Goal: Information Seeking & Learning: Learn about a topic

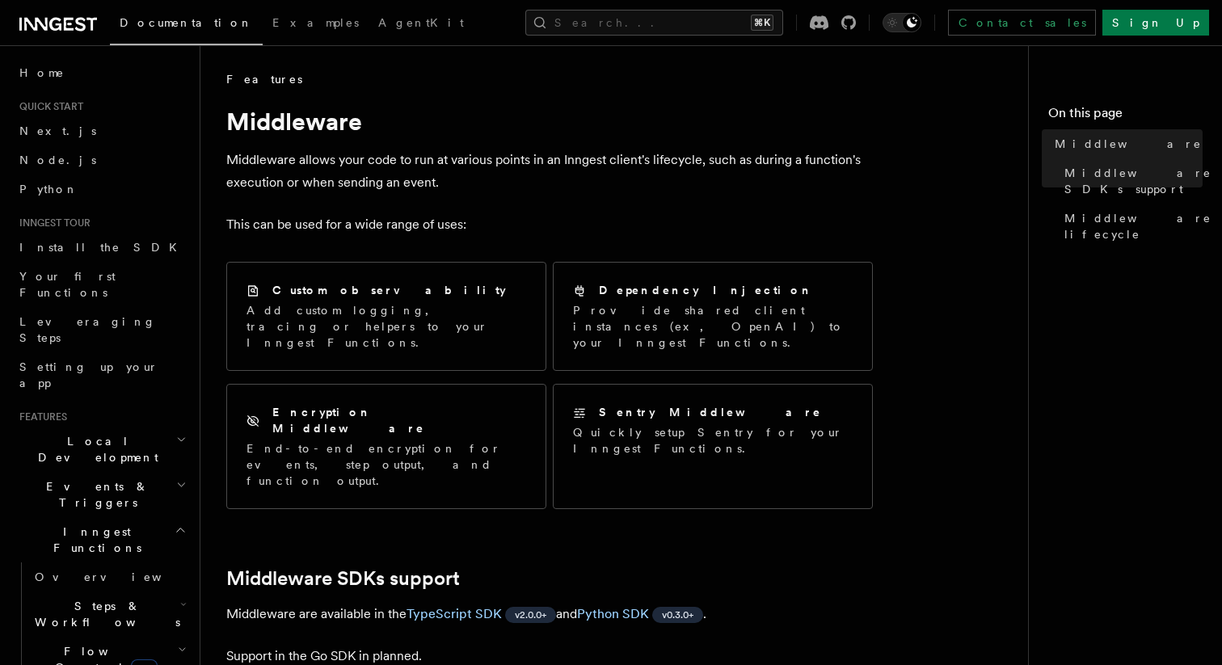
drag, startPoint x: 316, startPoint y: 162, endPoint x: 316, endPoint y: 171, distance: 9.7
click at [316, 171] on p "Middleware allows your code to run at various points in an Inngest client's lif…" at bounding box center [549, 171] width 647 height 45
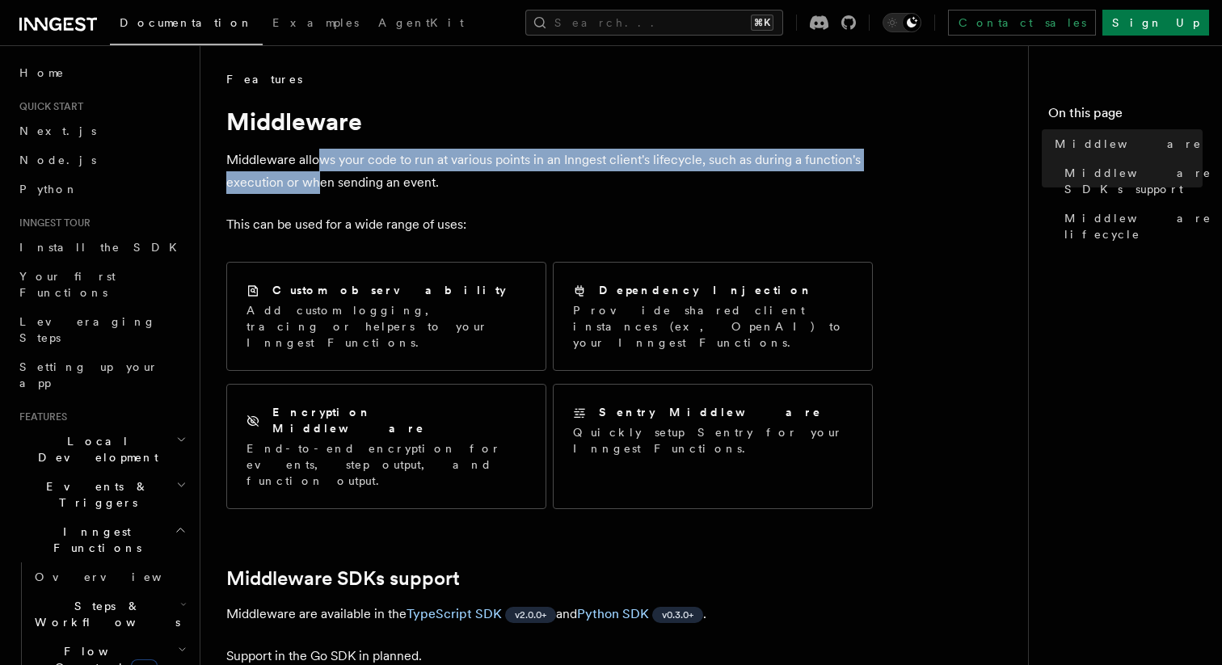
click at [316, 171] on p "Middleware allows your code to run at various points in an Inngest client's lif…" at bounding box center [549, 171] width 647 height 45
drag, startPoint x: 327, startPoint y: 156, endPoint x: 327, endPoint y: 179, distance: 22.6
click at [327, 178] on p "Middleware allows your code to run at various points in an Inngest client's lif…" at bounding box center [549, 171] width 647 height 45
click at [327, 179] on p "Middleware allows your code to run at various points in an Inngest client's lif…" at bounding box center [549, 171] width 647 height 45
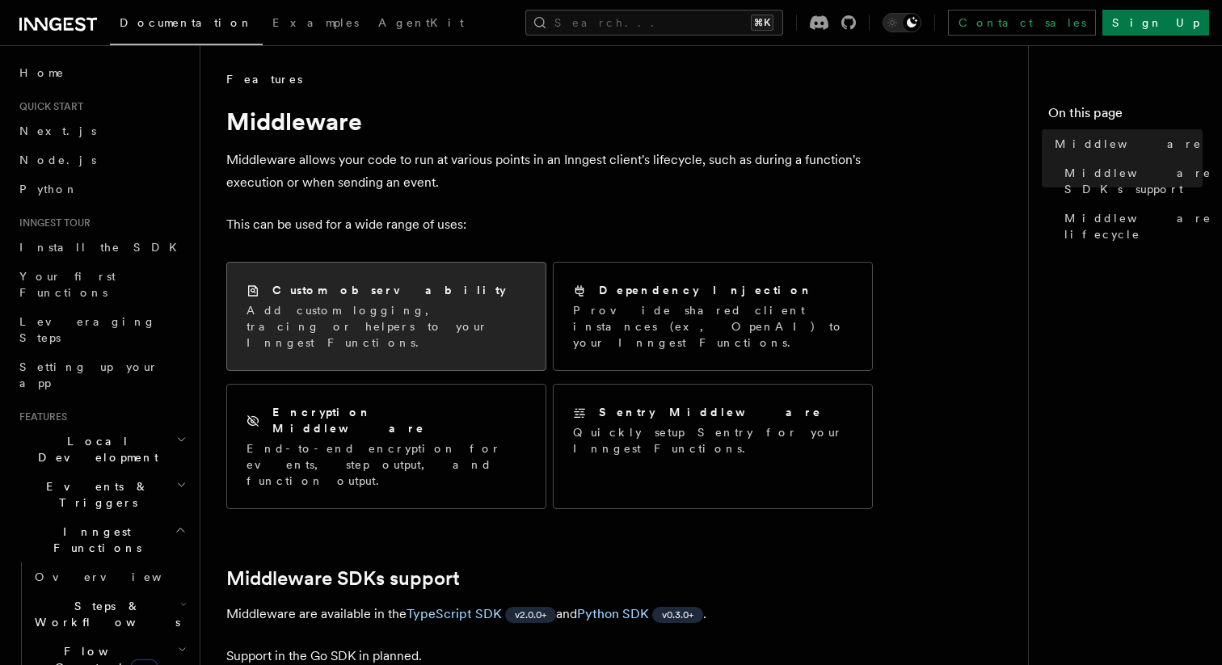
click at [366, 319] on p "Add custom logging, tracing or helpers to your Inngest Functions." at bounding box center [387, 326] width 280 height 48
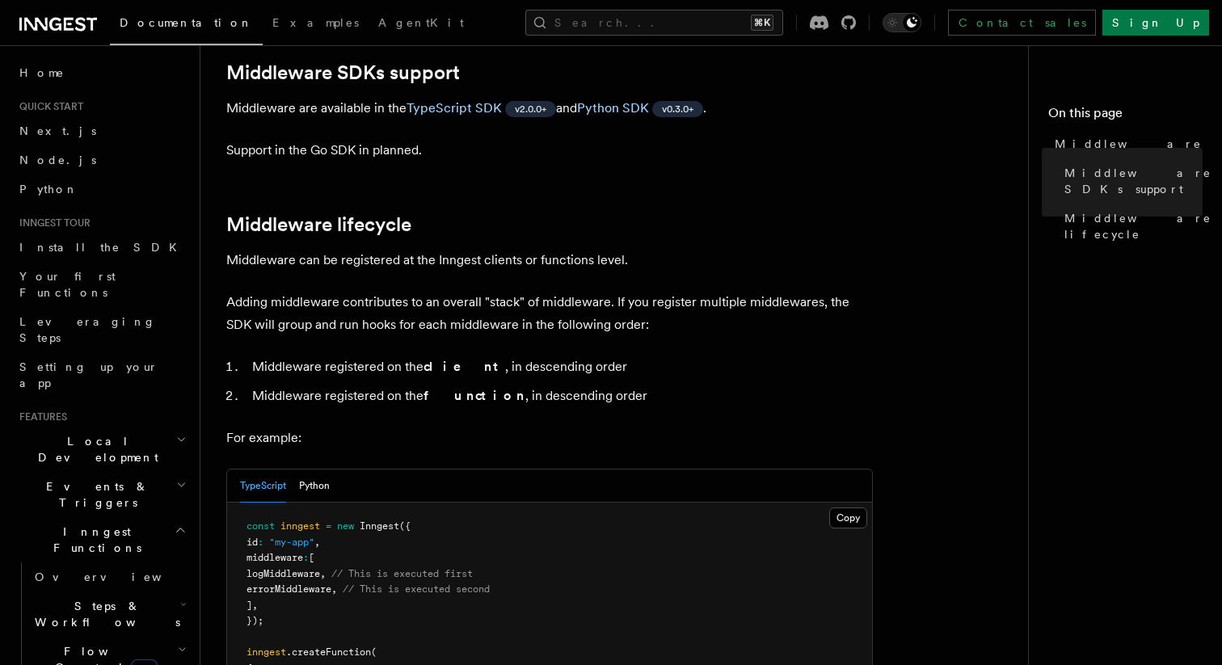
scroll to position [519, 0]
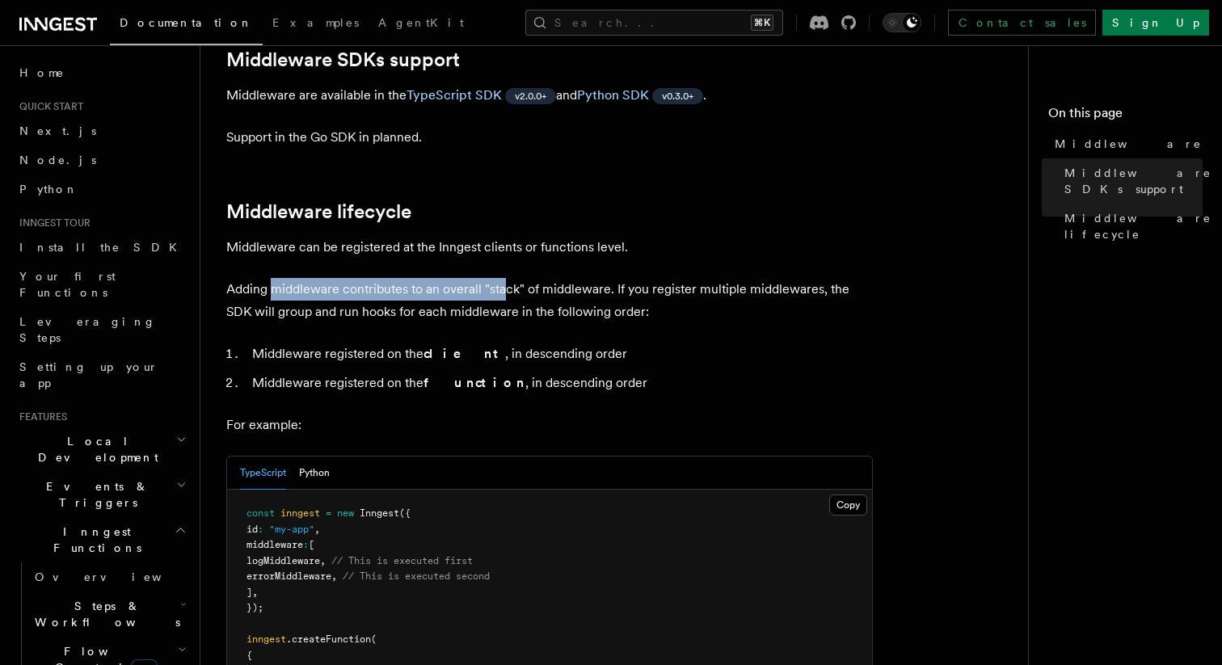
drag, startPoint x: 273, startPoint y: 241, endPoint x: 504, endPoint y: 241, distance: 231.2
click at [504, 278] on p "Adding middleware contributes to an overall "stack" of middleware. If you regis…" at bounding box center [549, 300] width 647 height 45
drag, startPoint x: 433, startPoint y: 200, endPoint x: 591, endPoint y: 200, distance: 157.6
click at [591, 236] on p "Middleware can be registered at the Inngest clients or functions level." at bounding box center [549, 247] width 647 height 23
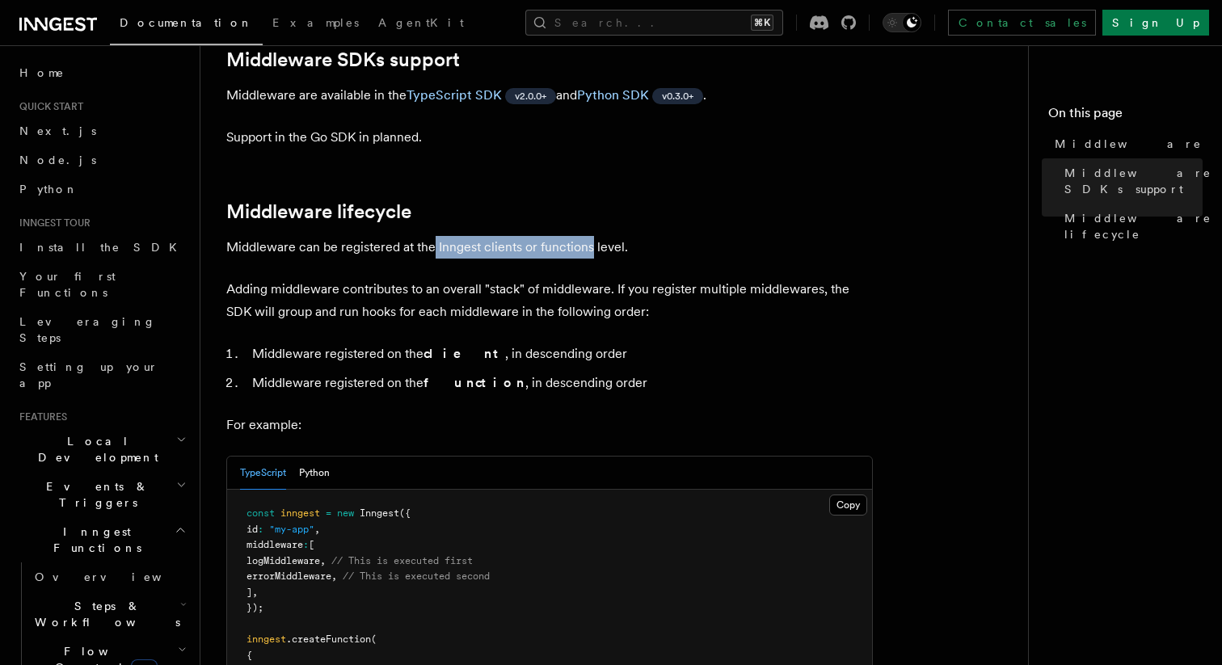
click at [591, 236] on p "Middleware can be registered at the Inngest clients or functions level." at bounding box center [549, 247] width 647 height 23
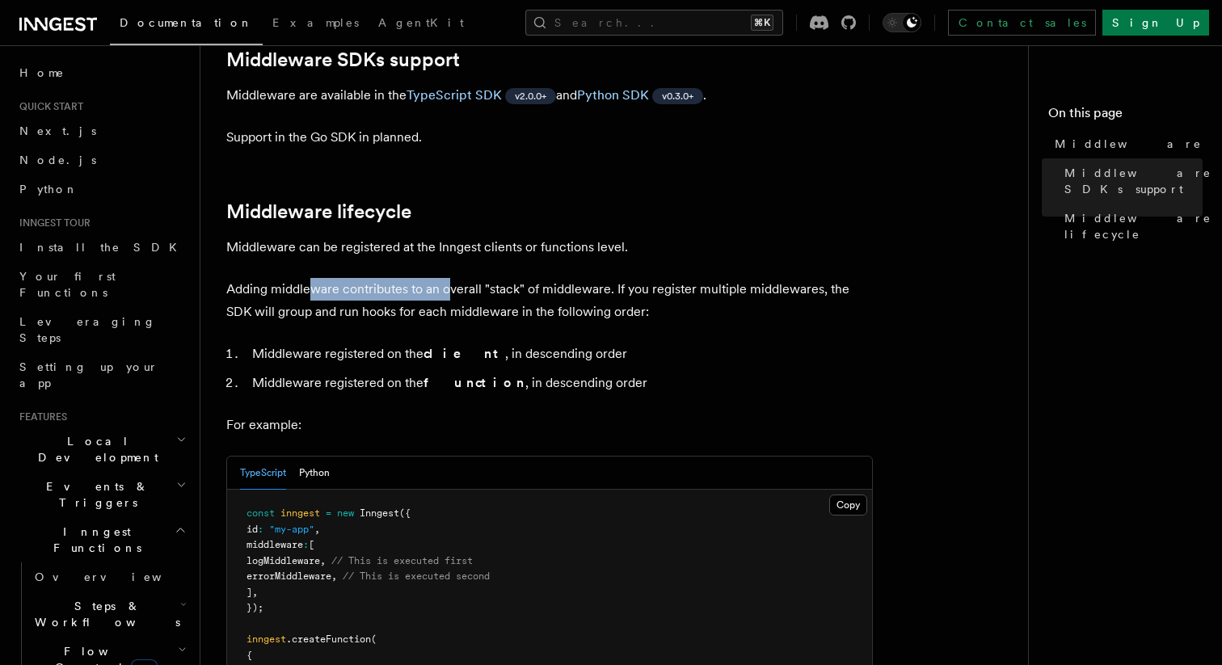
drag, startPoint x: 314, startPoint y: 240, endPoint x: 466, endPoint y: 240, distance: 152.0
click at [466, 278] on p "Adding middleware contributes to an overall "stack" of middleware. If you regis…" at bounding box center [549, 300] width 647 height 45
drag, startPoint x: 299, startPoint y: 259, endPoint x: 510, endPoint y: 259, distance: 211.0
click at [509, 278] on p "Adding middleware contributes to an overall "stack" of middleware. If you regis…" at bounding box center [549, 300] width 647 height 45
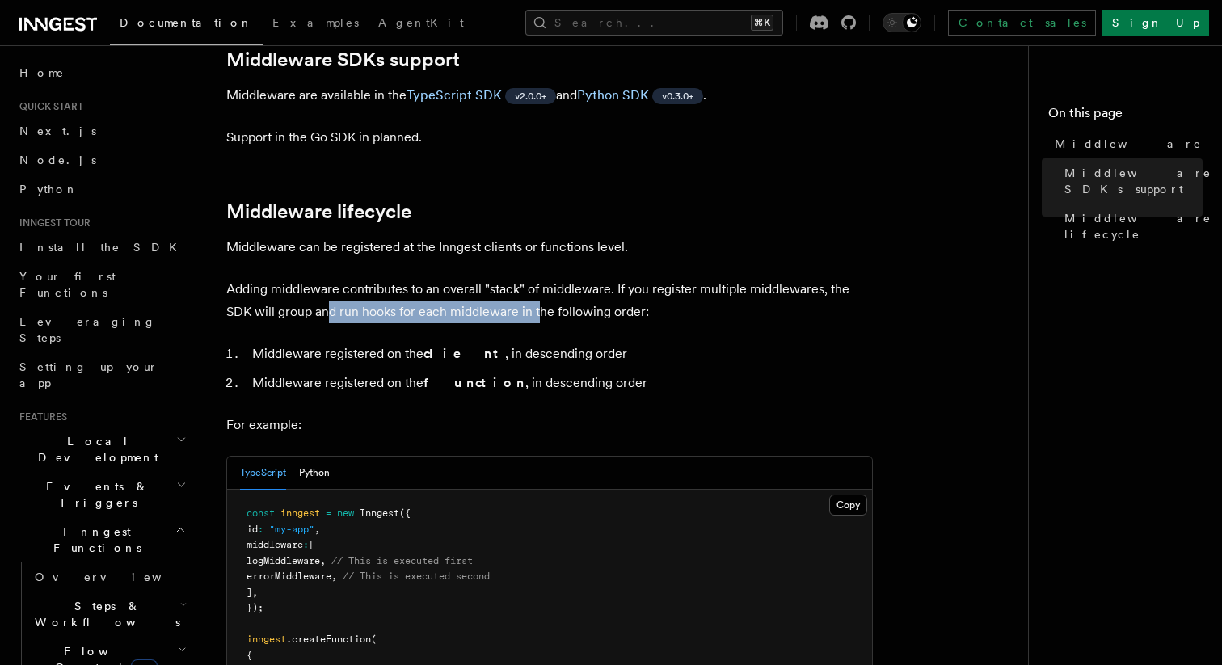
click at [510, 278] on p "Adding middleware contributes to an overall "stack" of middleware. If you regis…" at bounding box center [549, 300] width 647 height 45
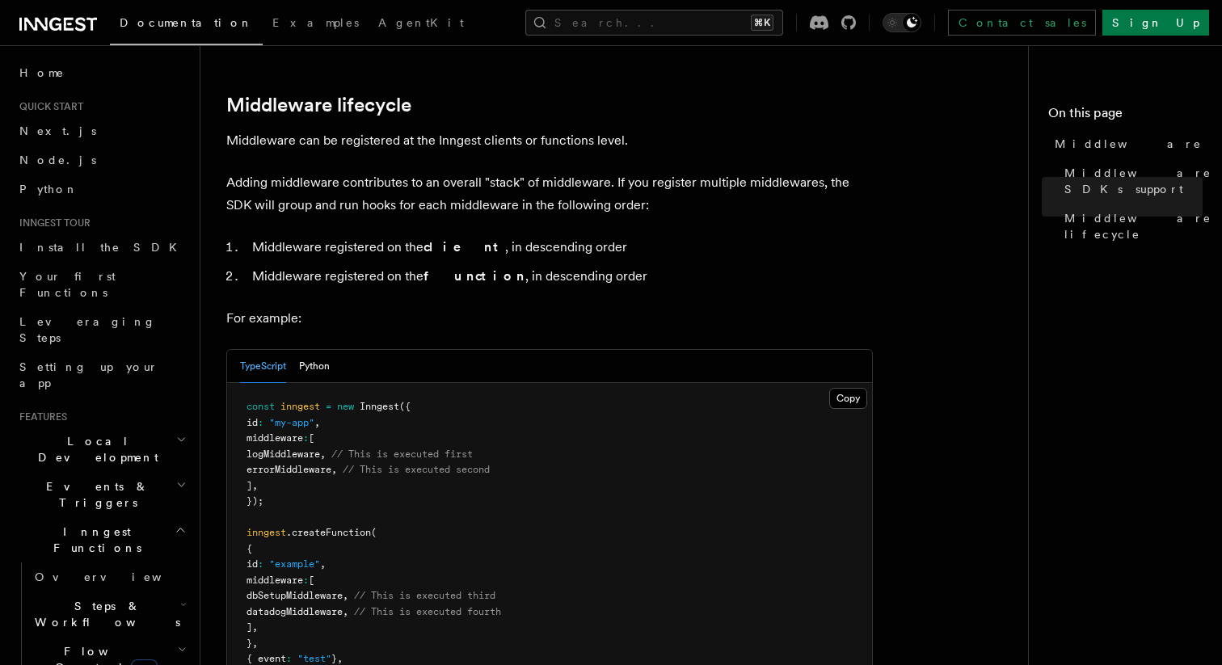
scroll to position [663, 0]
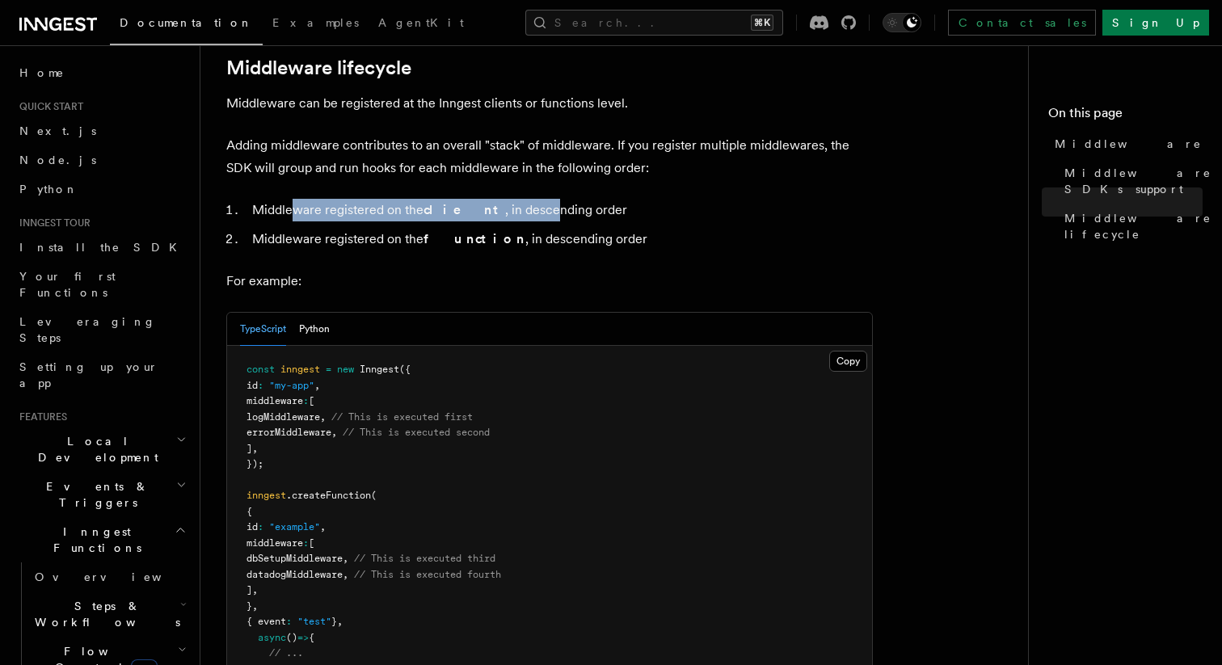
drag, startPoint x: 293, startPoint y: 163, endPoint x: 516, endPoint y: 163, distance: 223.1
click at [516, 199] on li "Middleware registered on the client , in descending order" at bounding box center [560, 210] width 626 height 23
drag, startPoint x: 325, startPoint y: 185, endPoint x: 531, endPoint y: 184, distance: 206.1
click at [531, 228] on li "Middleware registered on the function , in descending order" at bounding box center [560, 239] width 626 height 23
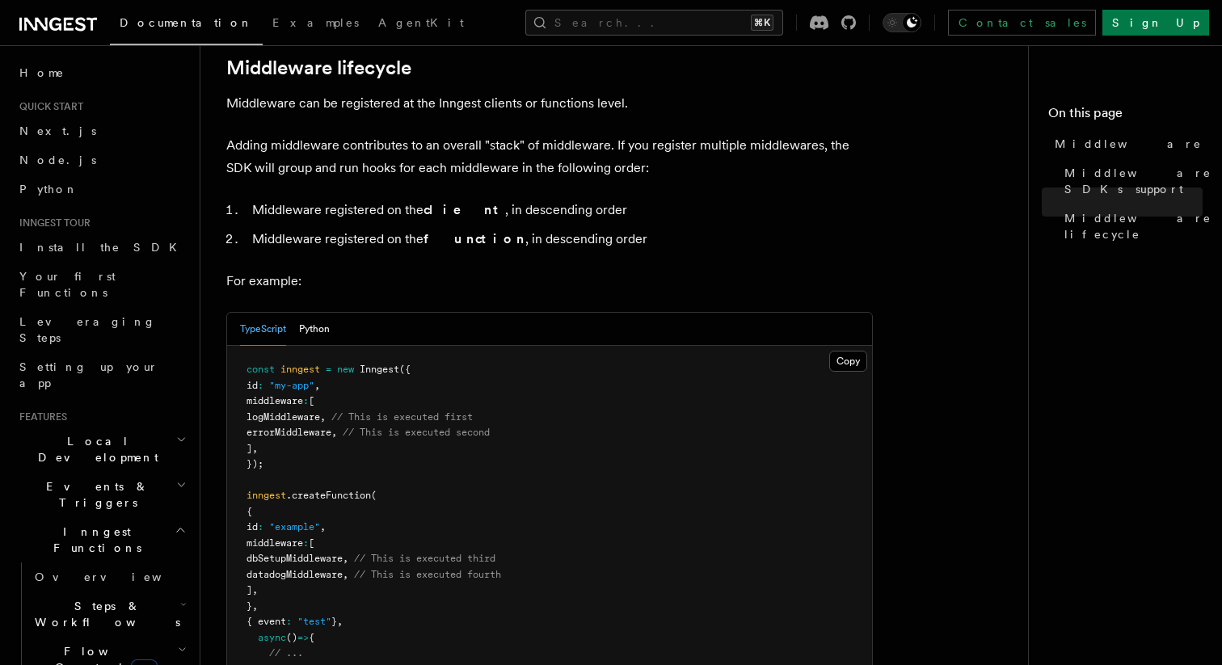
click at [531, 228] on li "Middleware registered on the function , in descending order" at bounding box center [560, 239] width 626 height 23
drag, startPoint x: 542, startPoint y: 186, endPoint x: 333, endPoint y: 186, distance: 208.5
click at [333, 228] on li "Middleware registered on the function , in descending order" at bounding box center [560, 239] width 626 height 23
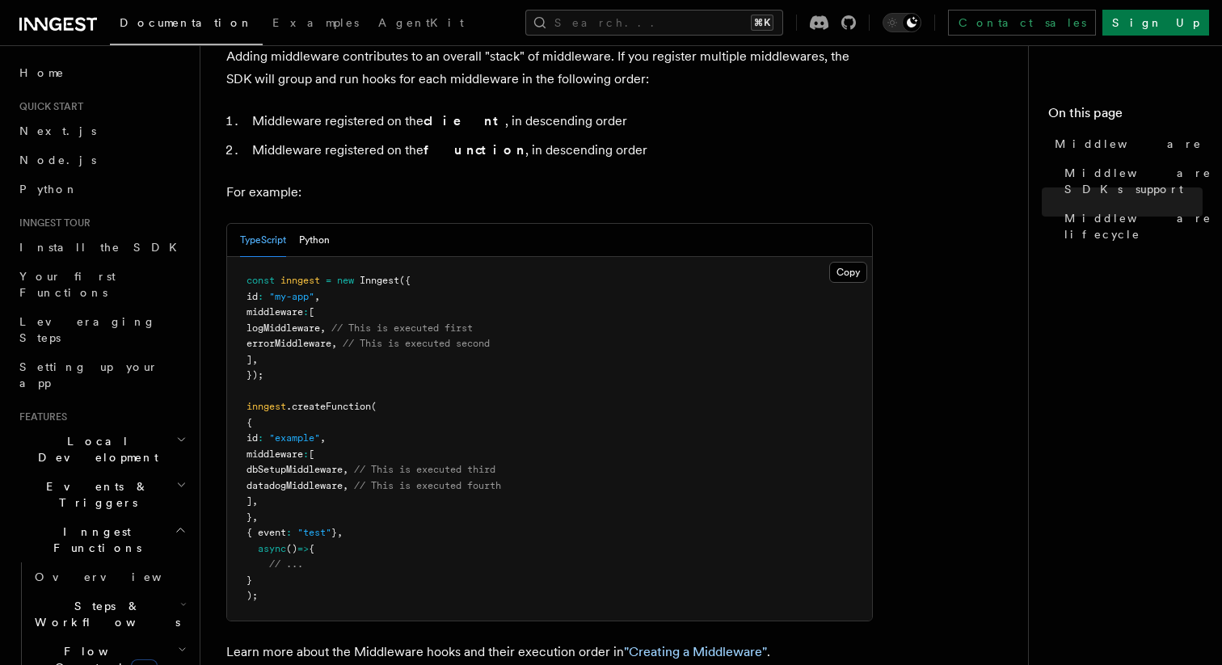
scroll to position [745, 0]
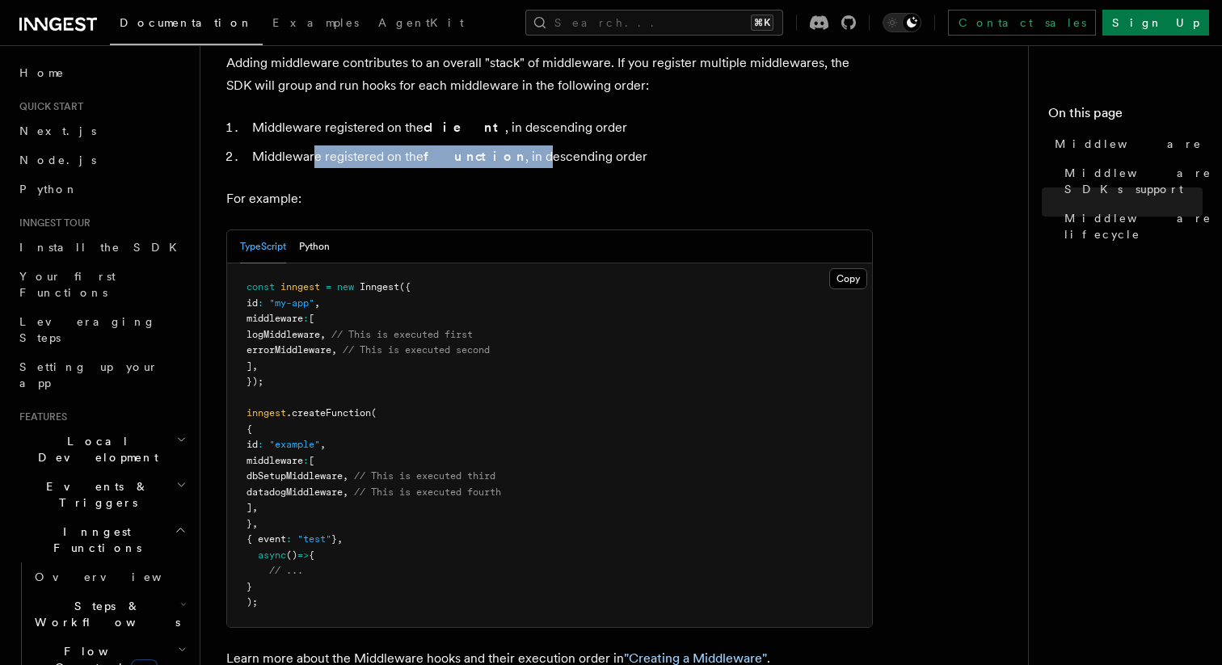
drag, startPoint x: 321, startPoint y: 108, endPoint x: 509, endPoint y: 108, distance: 188.3
click at [509, 145] on li "Middleware registered on the function , in descending order" at bounding box center [560, 156] width 626 height 23
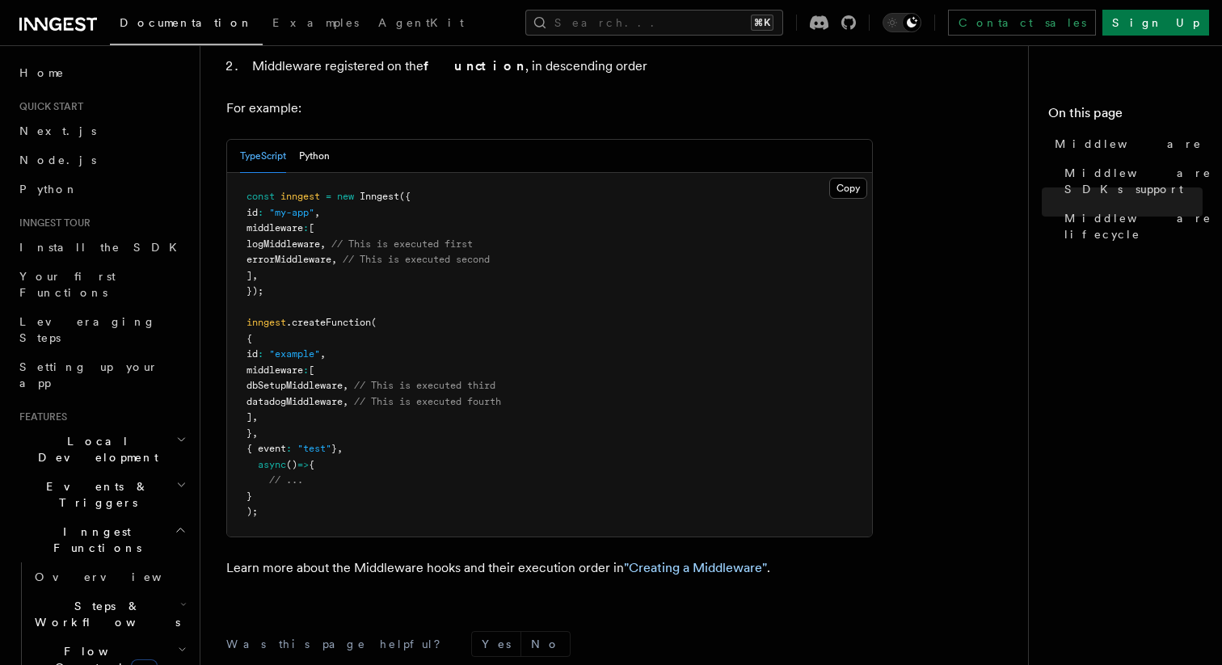
scroll to position [809, 0]
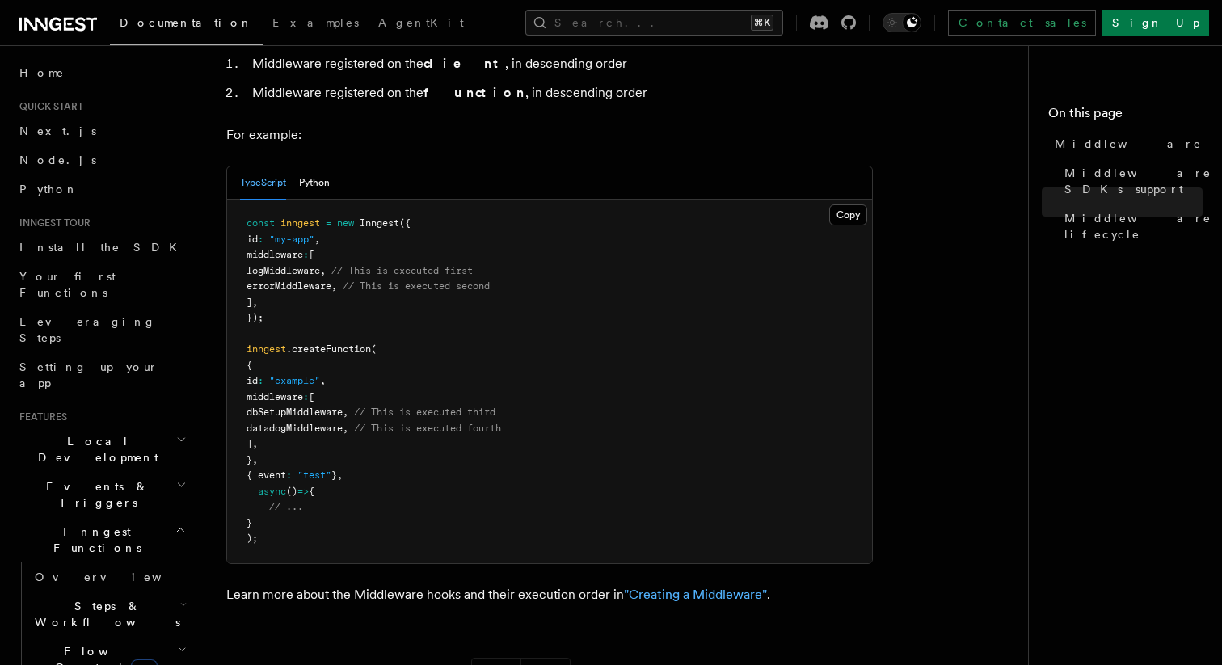
click at [710, 587] on link ""Creating a Middleware"" at bounding box center [695, 594] width 143 height 15
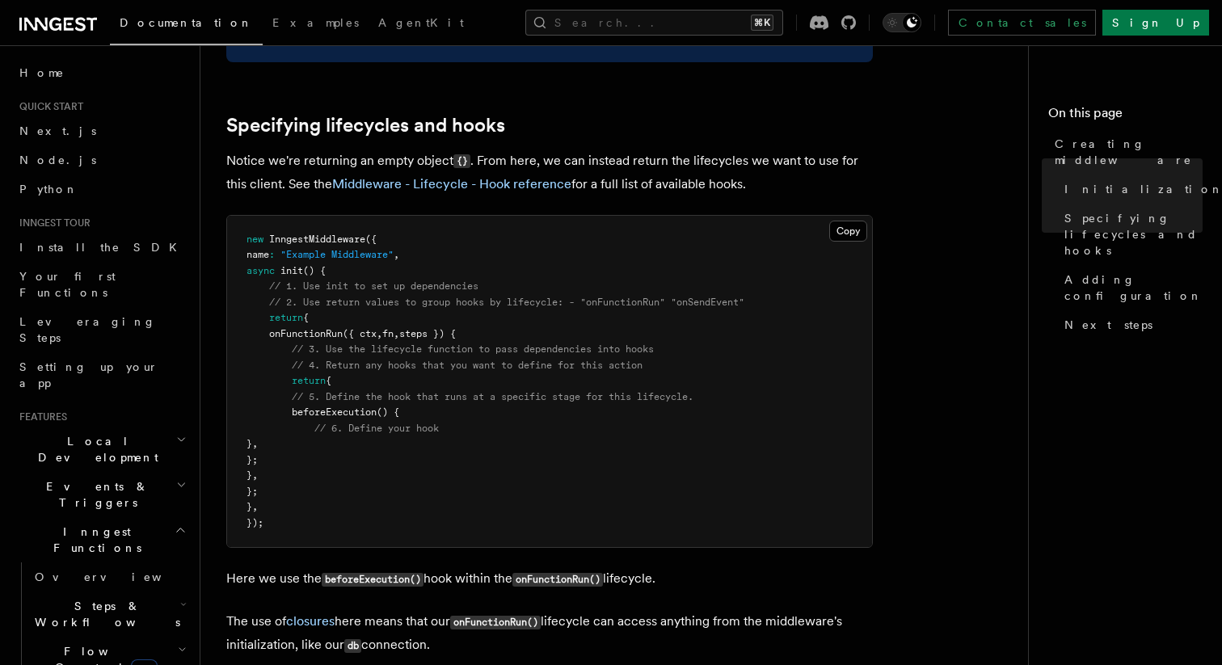
scroll to position [1290, 0]
click at [518, 187] on link "Middleware - Lifecycle - Hook reference" at bounding box center [451, 182] width 239 height 15
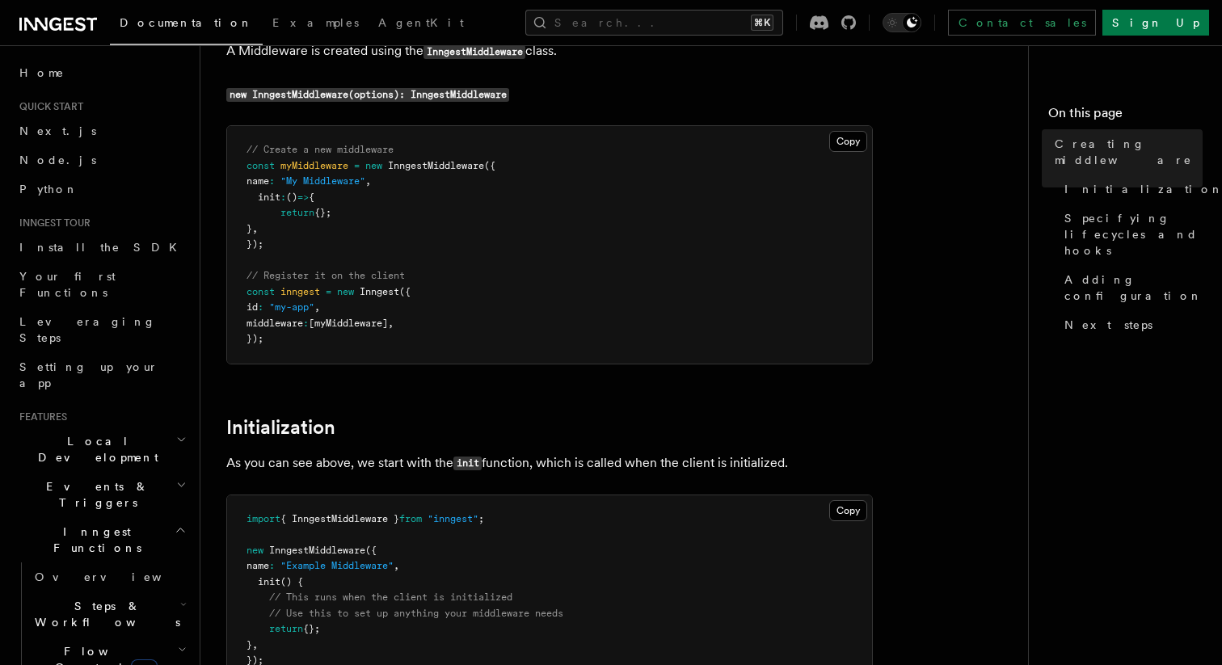
scroll to position [314, 0]
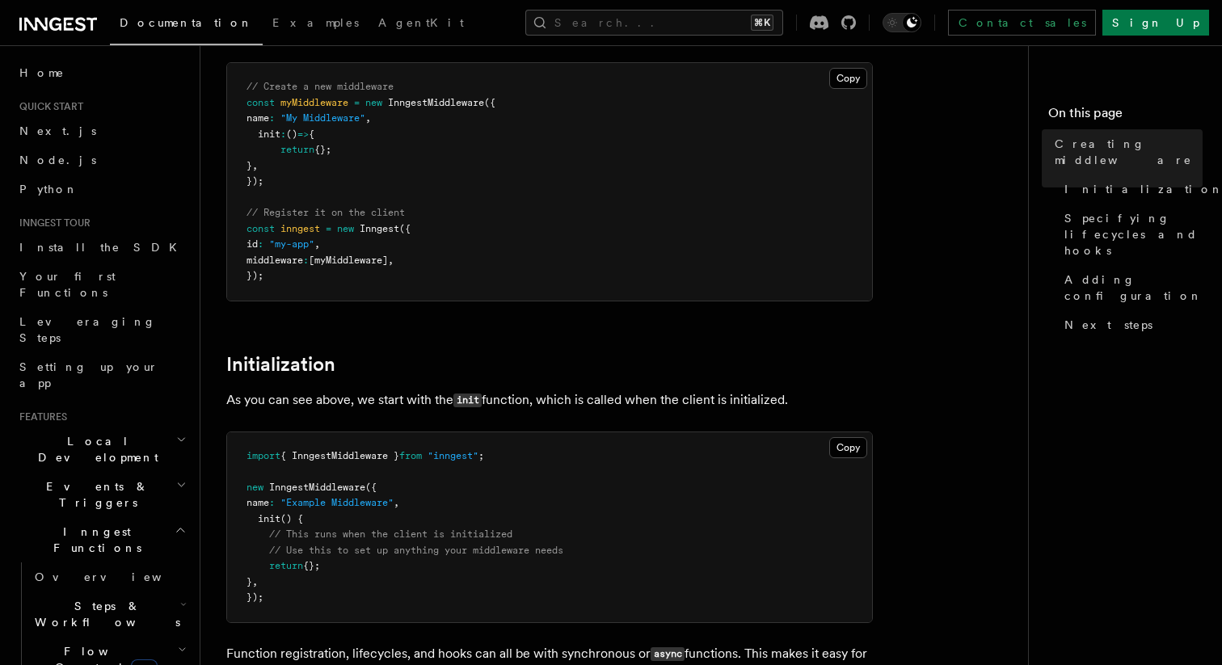
click at [522, 193] on pre "// Create a new middleware const myMiddleware = new InngestMiddleware ({ name :…" at bounding box center [549, 182] width 645 height 238
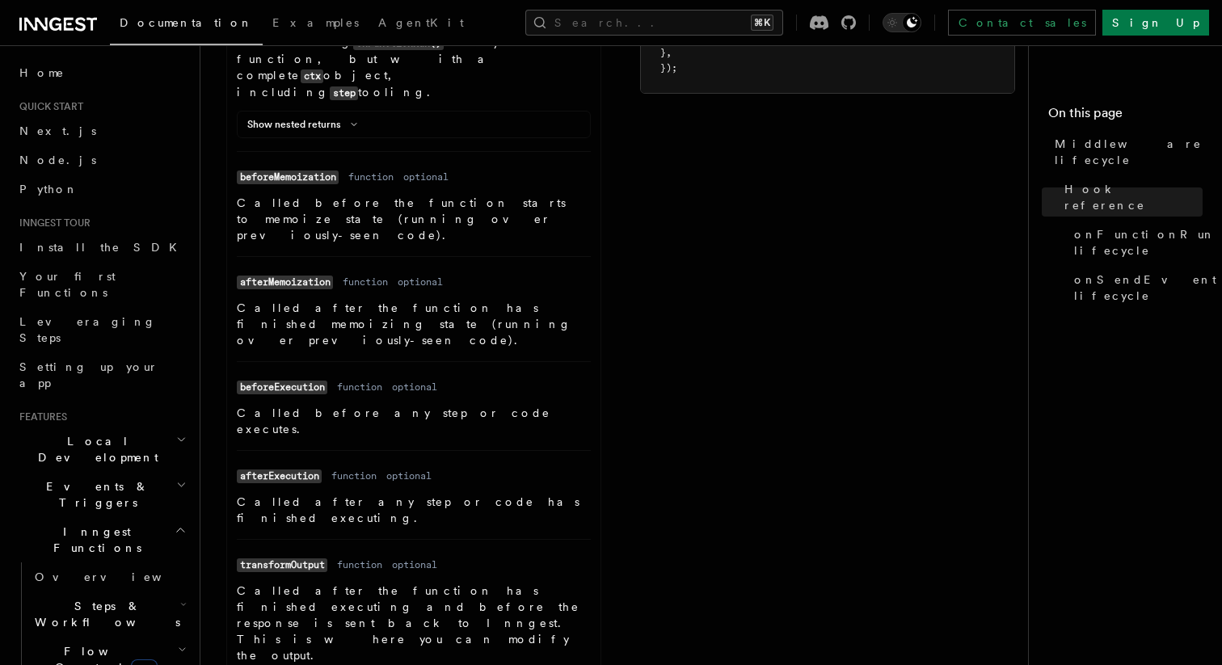
scroll to position [1084, 0]
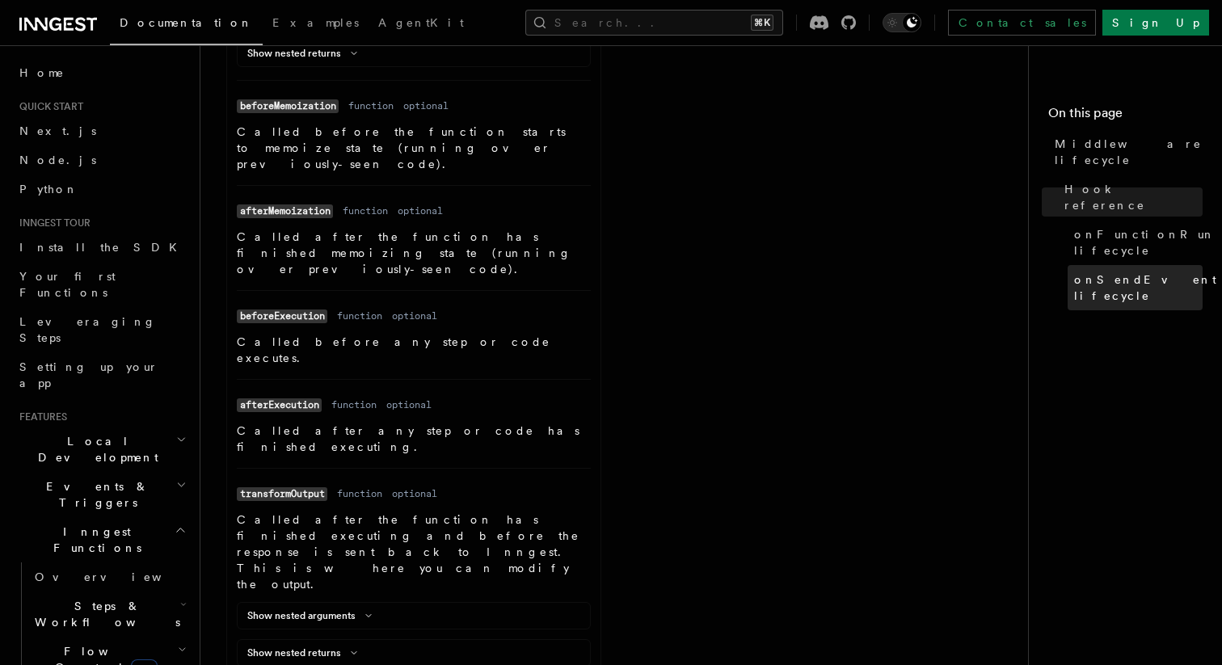
click at [1127, 272] on span "onSendEvent lifecycle" at bounding box center [1145, 288] width 142 height 32
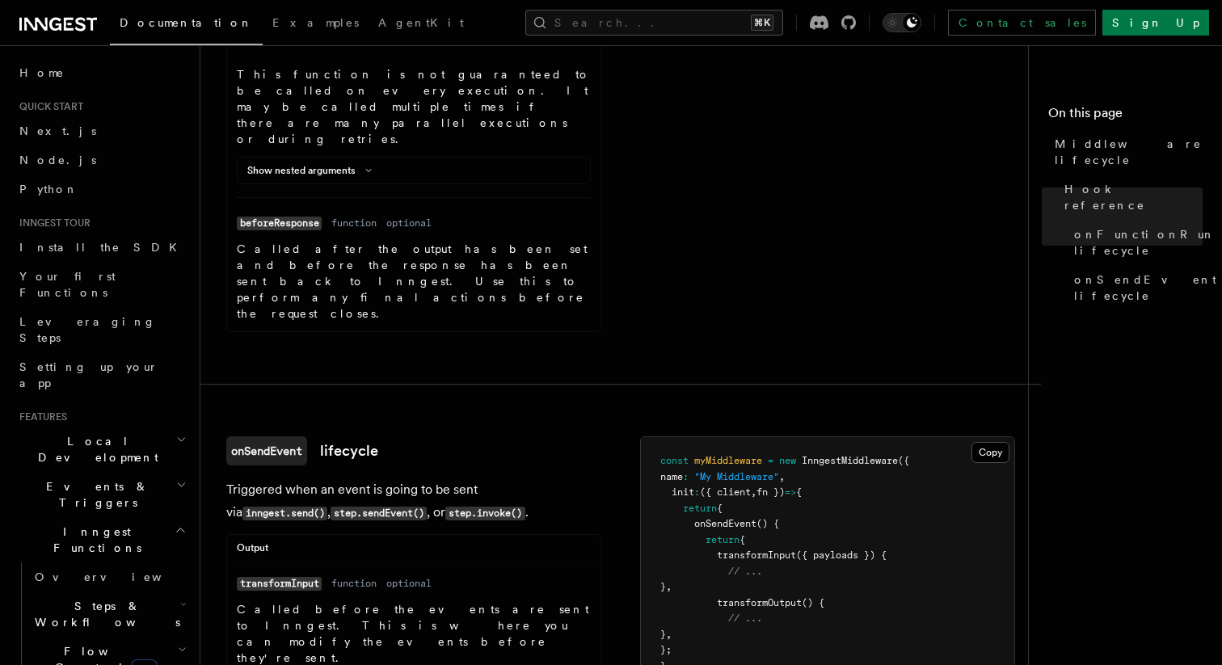
scroll to position [1833, 0]
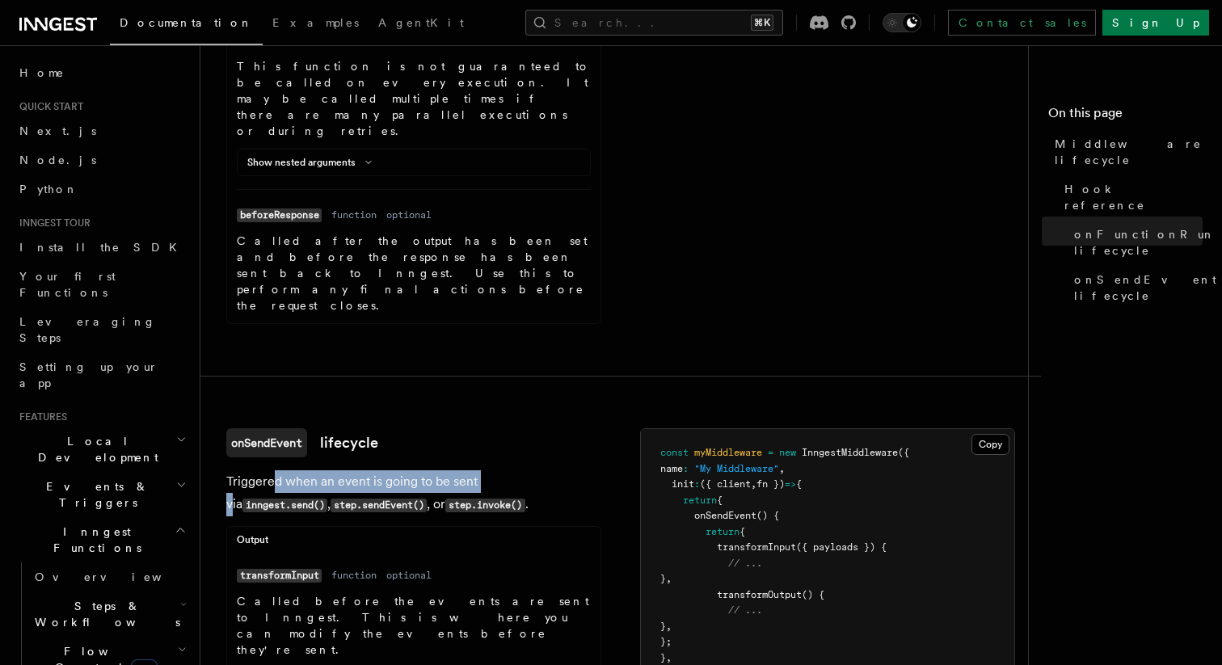
drag, startPoint x: 270, startPoint y: 127, endPoint x: 489, endPoint y: 127, distance: 219.0
click at [489, 470] on p "Triggered when an event is going to be sent via inngest.send() , step.sendEvent…" at bounding box center [413, 493] width 375 height 46
drag, startPoint x: 520, startPoint y: 128, endPoint x: 370, endPoint y: 128, distance: 149.5
click at [370, 470] on p "Triggered when an event is going to be sent via inngest.send() , step.sendEvent…" at bounding box center [413, 493] width 375 height 46
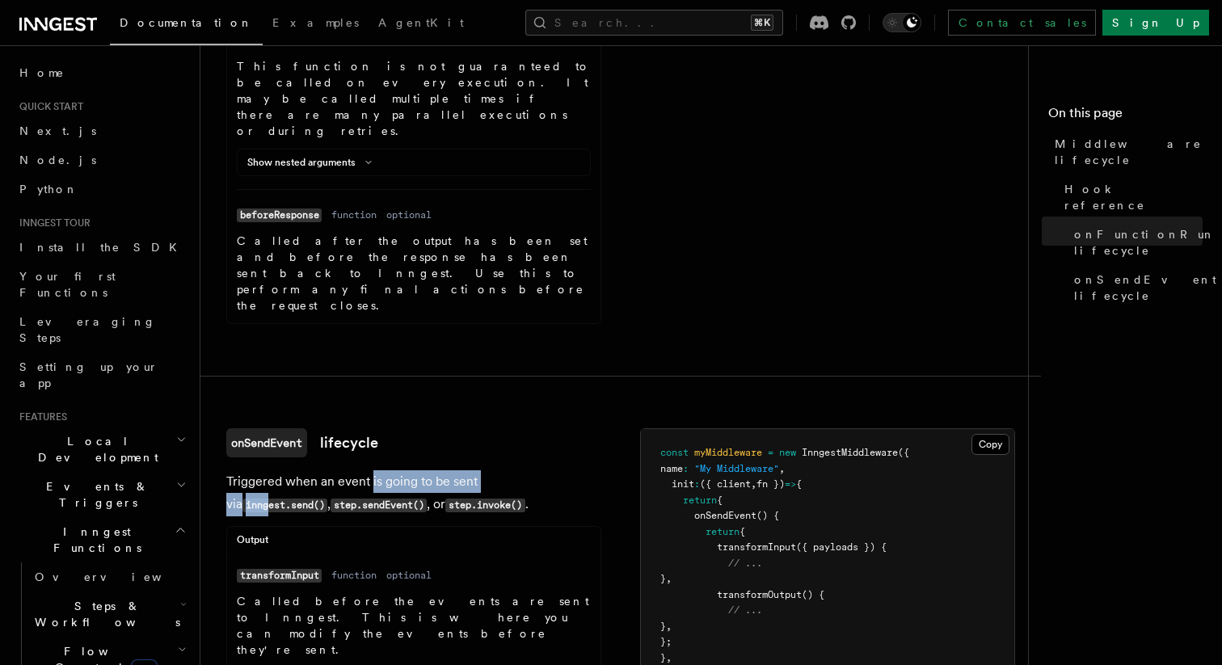
click at [370, 470] on p "Triggered when an event is going to be sent via inngest.send() , step.sendEvent…" at bounding box center [413, 493] width 375 height 46
click at [386, 428] on h3 "onSendEvent lifecycle" at bounding box center [413, 442] width 375 height 29
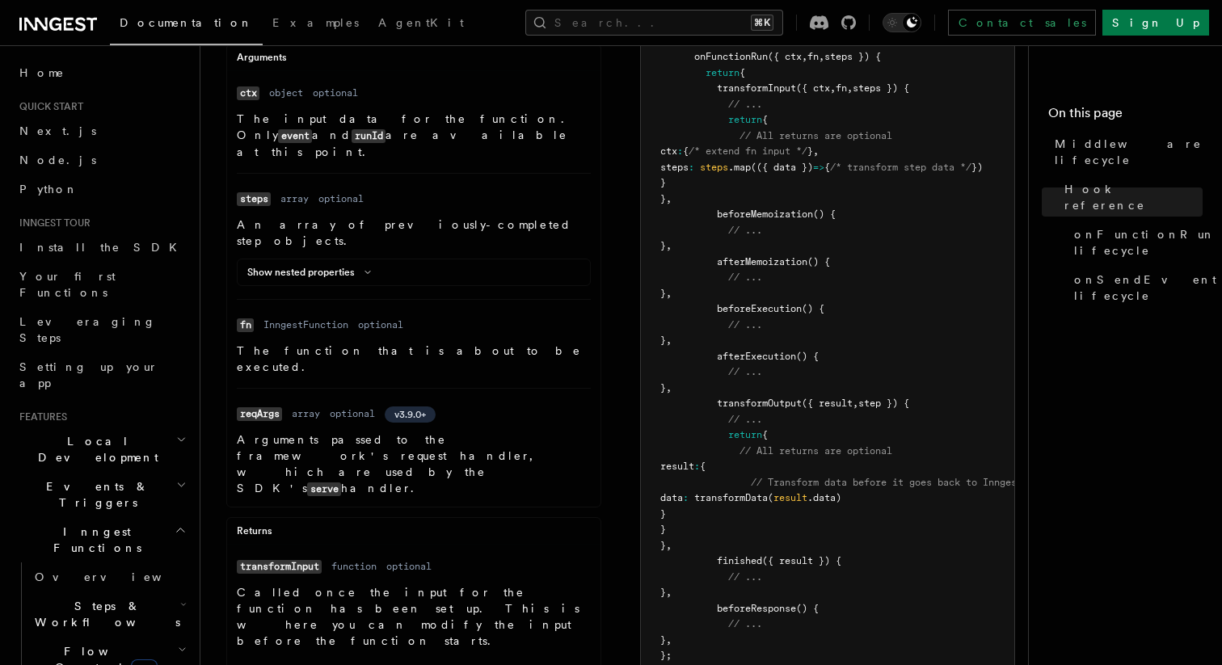
scroll to position [363, 0]
